Goal: Transaction & Acquisition: Obtain resource

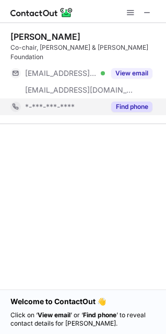
click at [118, 101] on button "Find phone" at bounding box center [131, 106] width 41 height 10
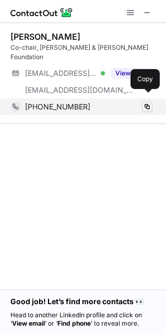
click at [144, 102] on span at bounding box center [147, 106] width 8 height 8
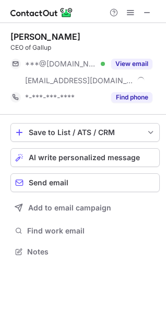
scroll to position [244, 166]
click at [151, 16] on span at bounding box center [147, 12] width 8 height 8
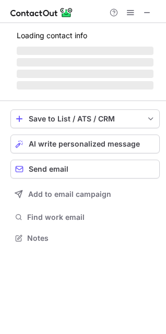
scroll to position [244, 166]
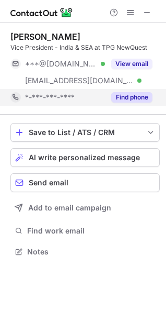
click at [123, 96] on button "Find phone" at bounding box center [131, 97] width 41 height 10
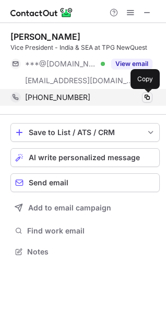
click at [149, 94] on span at bounding box center [147, 97] width 8 height 8
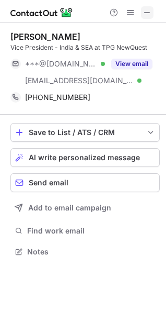
click at [147, 12] on span at bounding box center [147, 12] width 8 height 8
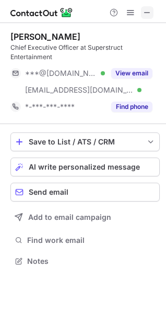
scroll to position [253, 166]
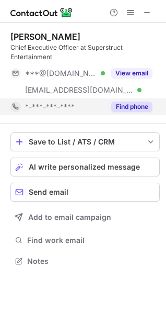
click at [145, 102] on button "Find phone" at bounding box center [131, 106] width 41 height 10
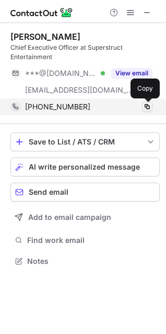
click at [146, 106] on span at bounding box center [147, 106] width 8 height 8
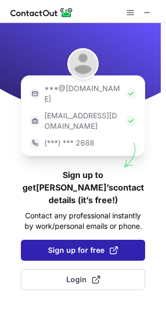
click at [82, 240] on button "Sign up for free" at bounding box center [83, 250] width 124 height 21
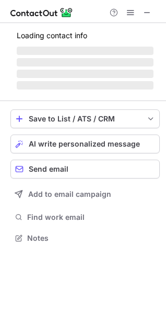
scroll to position [234, 166]
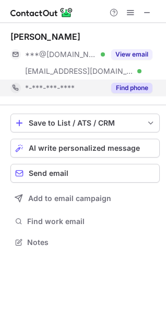
click at [135, 88] on button "Find phone" at bounding box center [131, 88] width 41 height 10
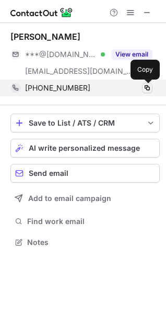
click at [148, 87] on span at bounding box center [147, 88] width 8 height 8
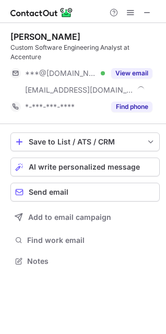
scroll to position [253, 166]
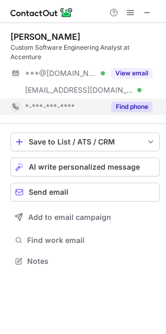
click at [128, 107] on button "Find phone" at bounding box center [131, 106] width 41 height 10
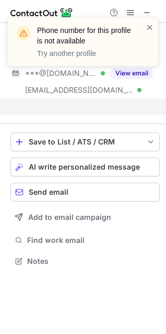
scroll to position [236, 166]
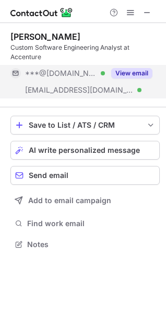
click at [128, 75] on button "View email" at bounding box center [131, 73] width 41 height 10
